Goal: Information Seeking & Learning: Find specific fact

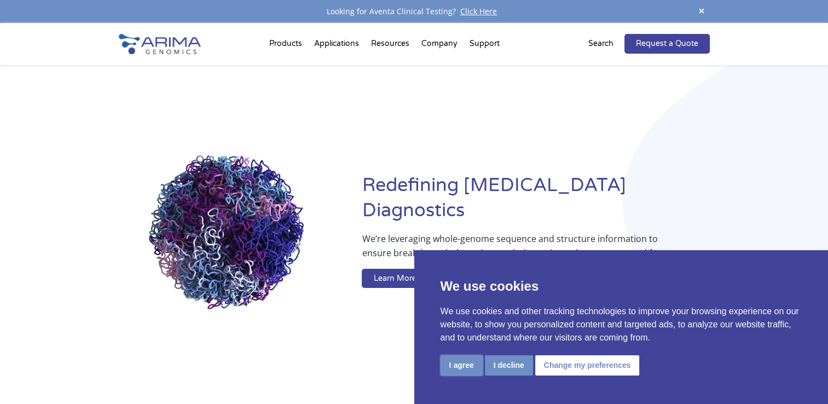
click at [466, 366] on button "I agree" at bounding box center [462, 365] width 42 height 20
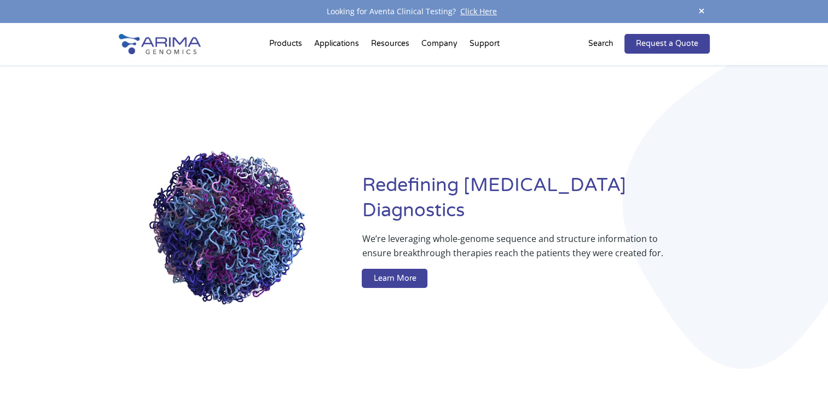
click at [601, 44] on p "Search" at bounding box center [600, 44] width 25 height 14
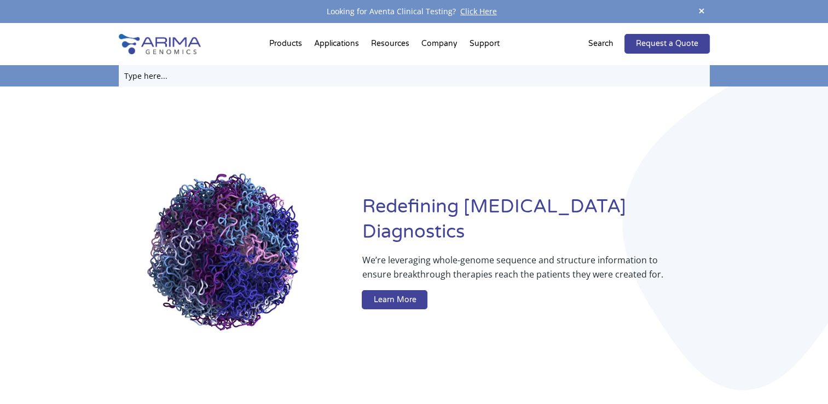
click at [178, 83] on input "text" at bounding box center [414, 75] width 591 height 21
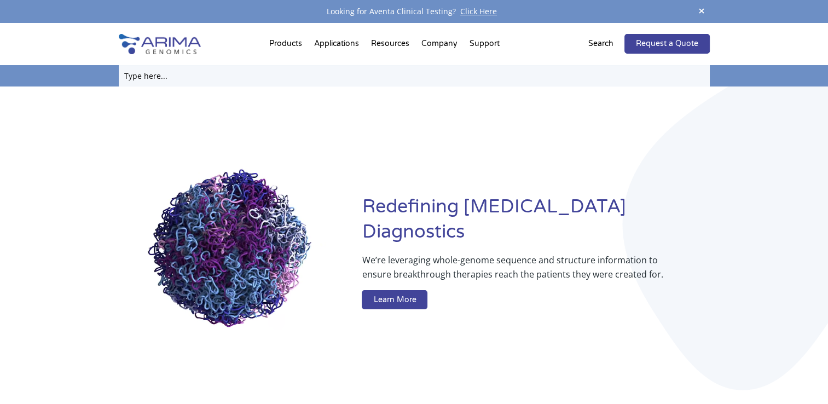
click at [182, 80] on input "text" at bounding box center [414, 75] width 591 height 21
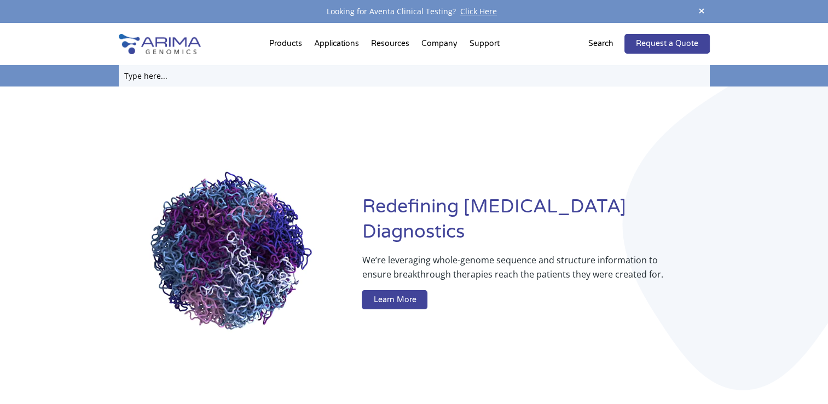
paste input "A510008"
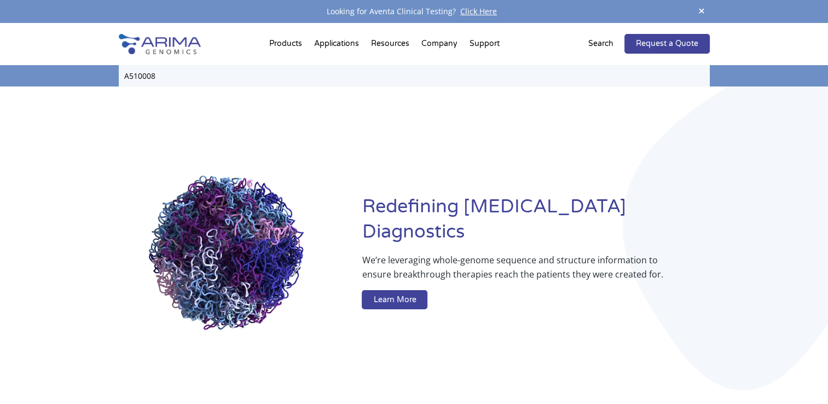
type input "A510008"
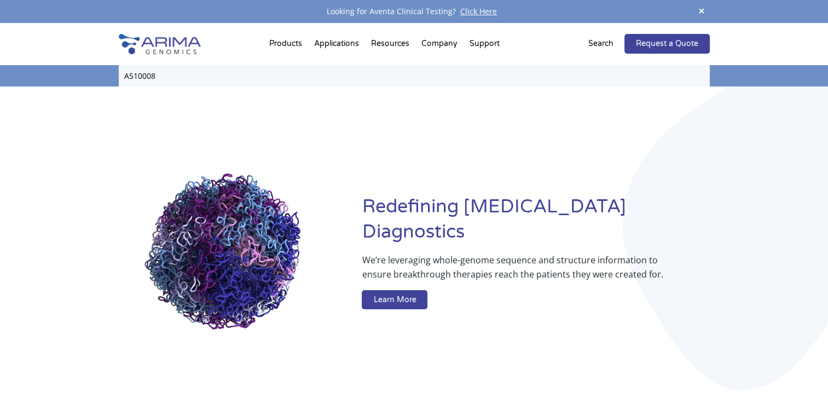
click input "Search" at bounding box center [0, 0] width 0 height 0
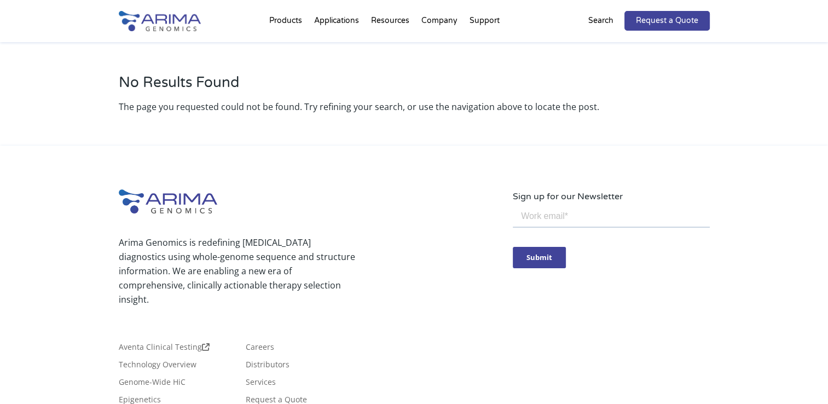
click at [604, 18] on p "Search" at bounding box center [600, 21] width 25 height 14
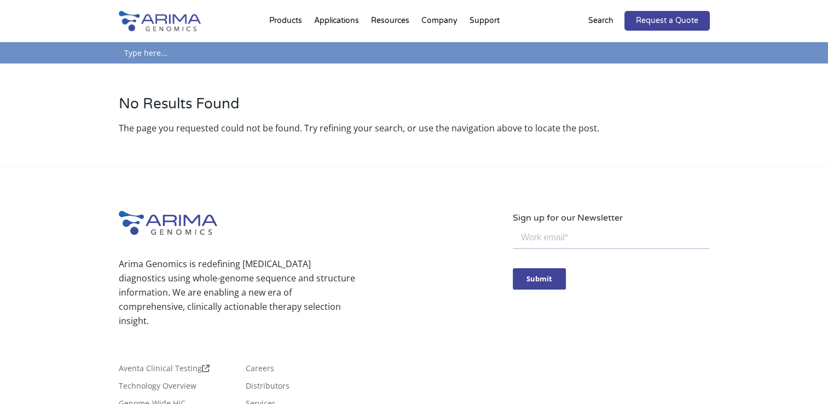
click at [230, 51] on input "text" at bounding box center [414, 52] width 591 height 21
paste input "Arima-HiC Kit"
type input "Arima-HiC Kit"
click input "Search" at bounding box center [0, 0] width 0 height 0
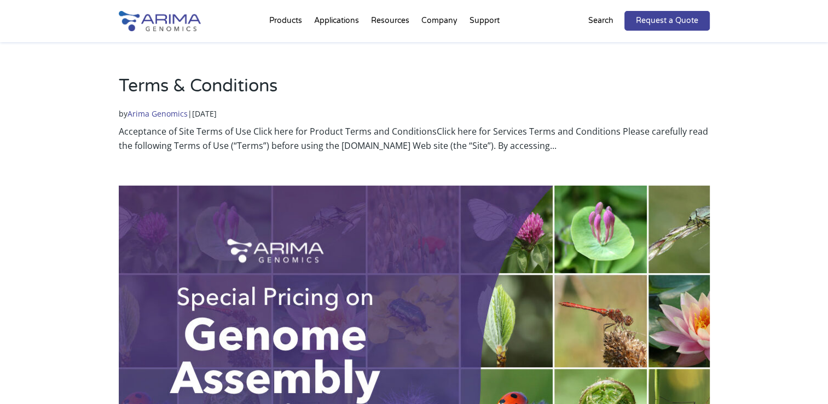
click at [601, 17] on p "Search" at bounding box center [600, 21] width 25 height 14
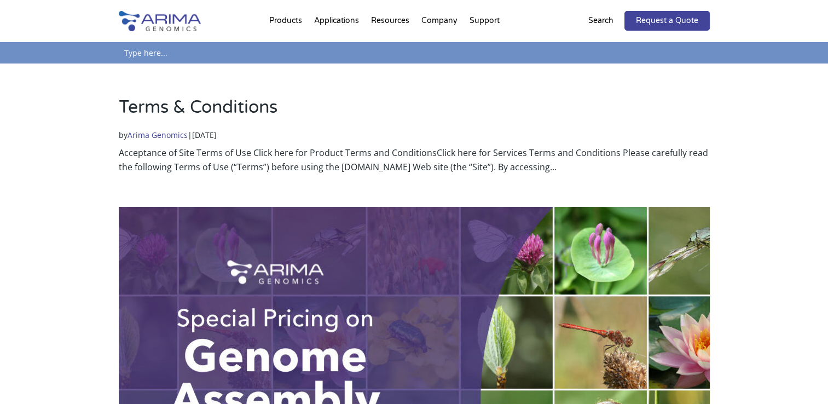
click at [197, 61] on input "text" at bounding box center [414, 52] width 591 height 21
paste input "A160134 v01"
type input "A160134 v01"
click input "Search" at bounding box center [0, 0] width 0 height 0
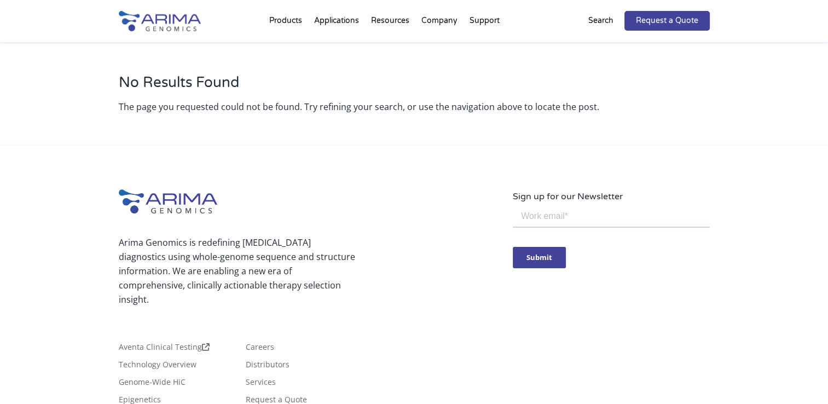
click at [364, 263] on div "Arima Genomics is redefining [MEDICAL_DATA] diagnostics using whole-genome sequ…" at bounding box center [316, 267] width 394 height 108
click at [231, 254] on p "Arima Genomics is redefining [MEDICAL_DATA] diagnostics using whole-genome sequ…" at bounding box center [237, 270] width 236 height 71
